Goal: Entertainment & Leisure: Browse casually

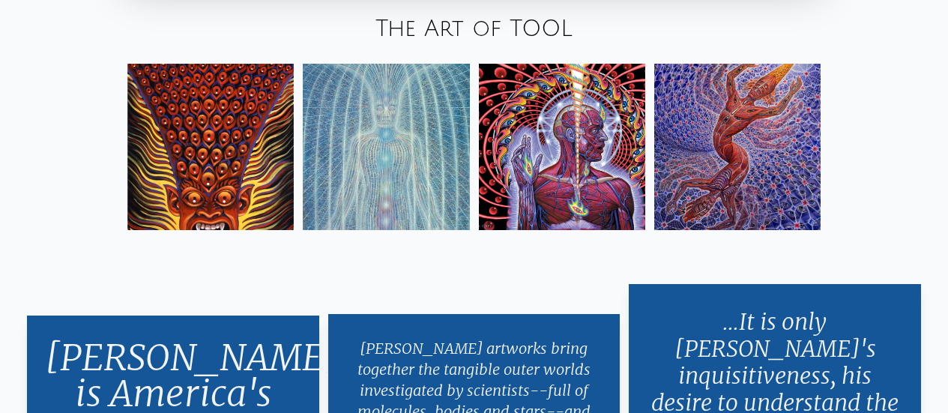
scroll to position [2322, 0]
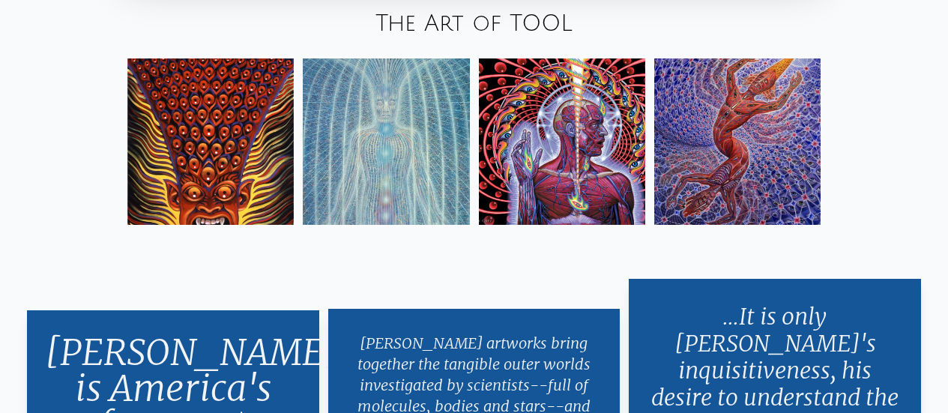
click at [524, 131] on img at bounding box center [562, 141] width 166 height 166
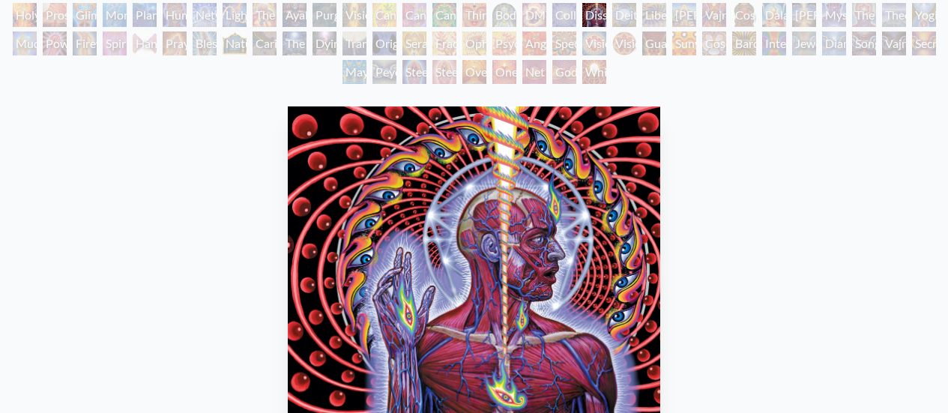
click at [473, 233] on img "82 / 133" at bounding box center [474, 271] width 373 height 330
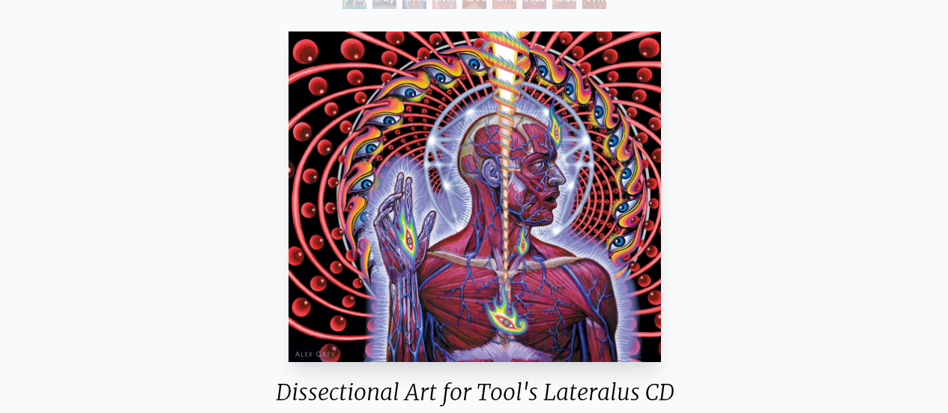
click at [802, 190] on div "Dissectional Art for Tool's Lateralus CD 2001, ink on paper & acrylic on acetat…" at bounding box center [475, 284] width 924 height 518
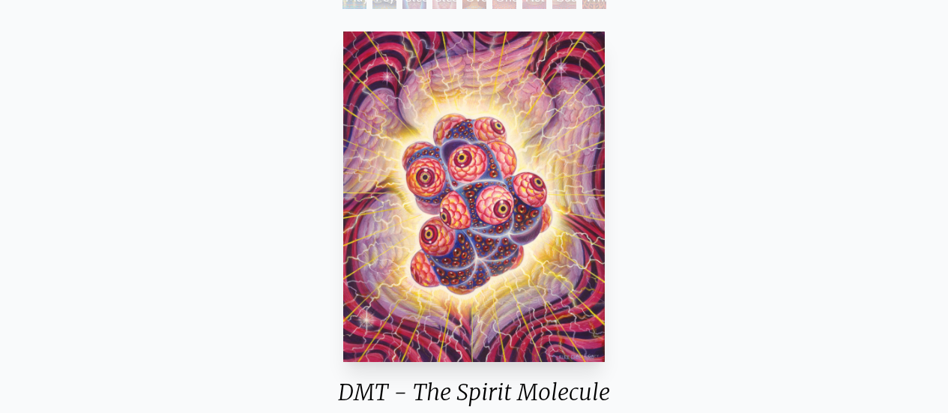
click at [224, 175] on div "DMT - The Spirit Molecule 2000, acrylic on wood, 11 x 14 in. Visit the CoSM Shop" at bounding box center [474, 284] width 924 height 518
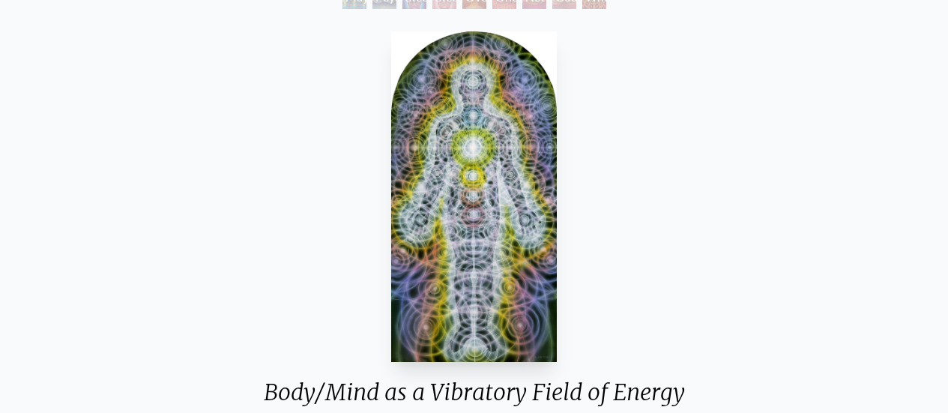
click at [168, 154] on div "Body/Mind as a Vibratory Field of Energy 1987, acrylic on wood, 8 x 16 in. Visi…" at bounding box center [474, 284] width 924 height 518
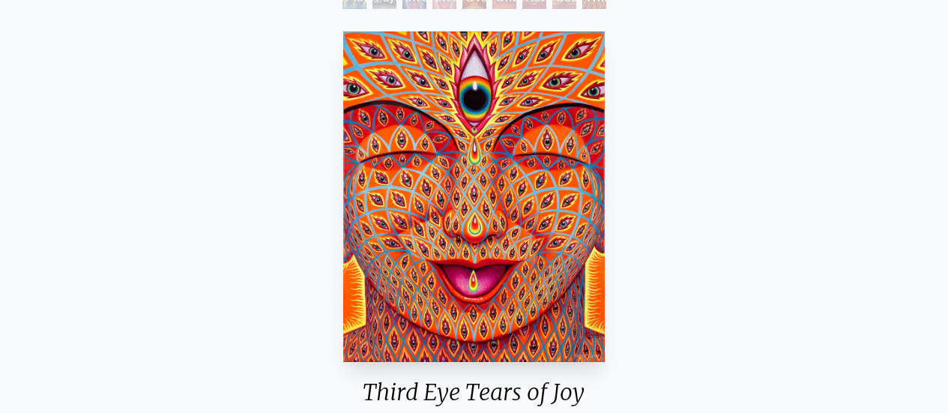
click at [167, 154] on div "Third Eye Tears of Joy 2014, acrylic on linen, 24 x 30 in. Visit the CoSM Shop" at bounding box center [474, 284] width 924 height 518
click at [150, 157] on div "Third Eye Tears of Joy 2014, acrylic on linen, 24 x 30 in. Visit the CoSM Shop" at bounding box center [474, 284] width 924 height 518
